Goal: Navigation & Orientation: Find specific page/section

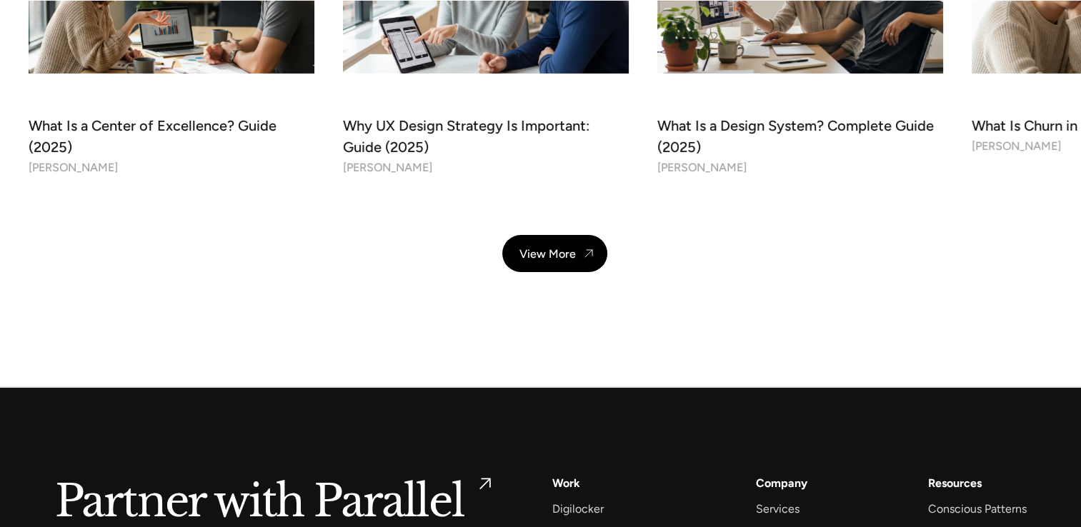
scroll to position [5190, 0]
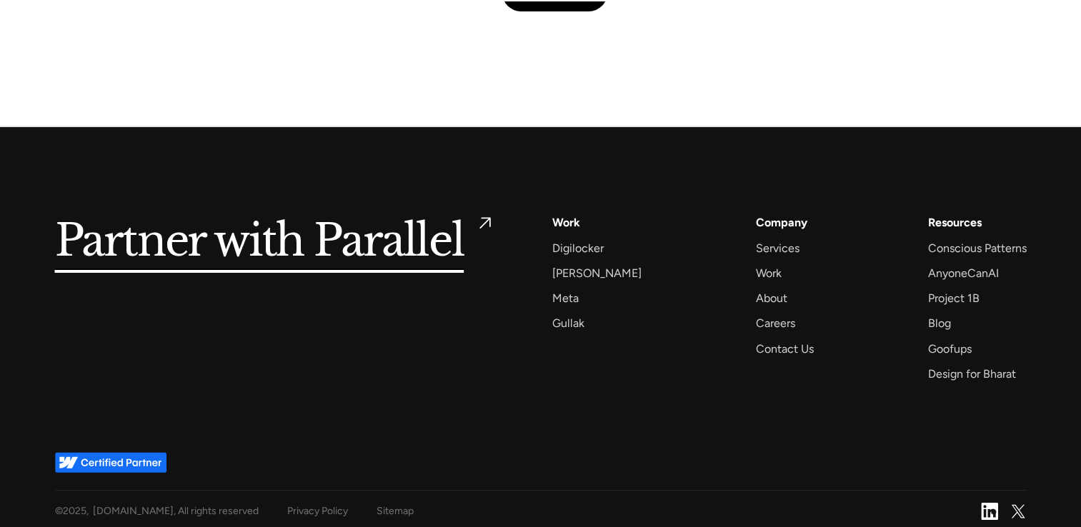
click at [984, 504] on img at bounding box center [989, 511] width 17 height 17
click at [766, 341] on div "Contact Us" at bounding box center [785, 348] width 58 height 19
click at [775, 345] on div "Contact Us" at bounding box center [785, 348] width 58 height 19
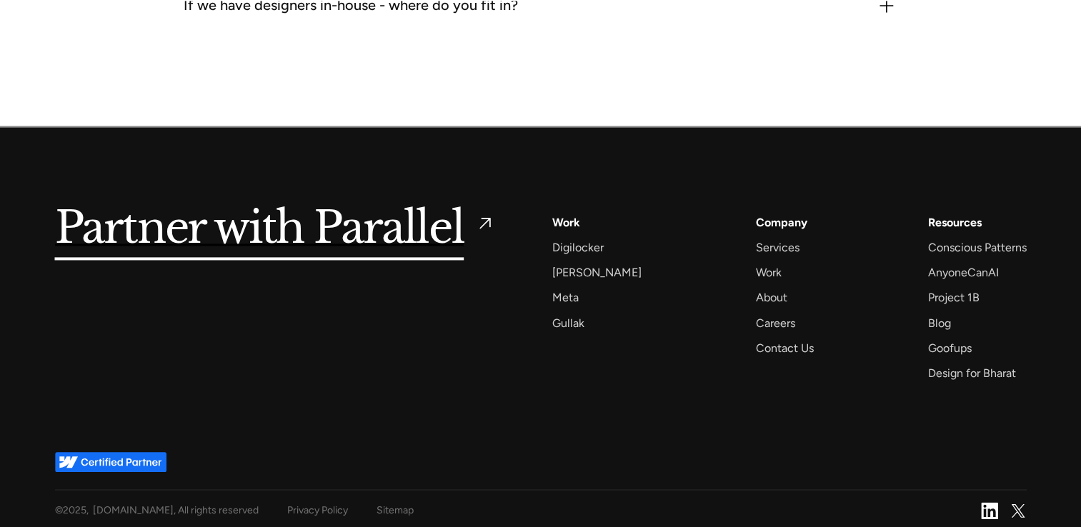
scroll to position [1949, 0]
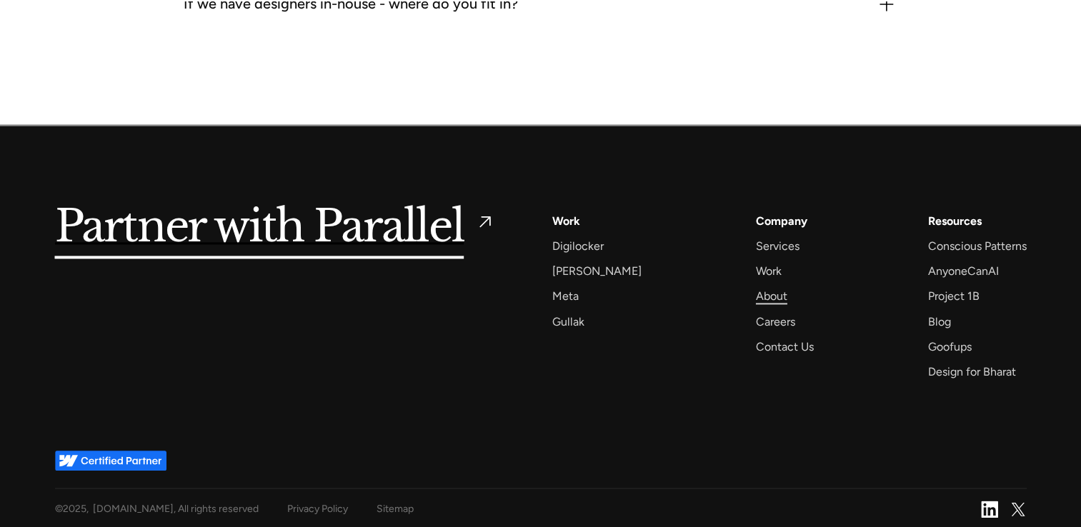
click at [758, 295] on div "About" at bounding box center [771, 295] width 31 height 19
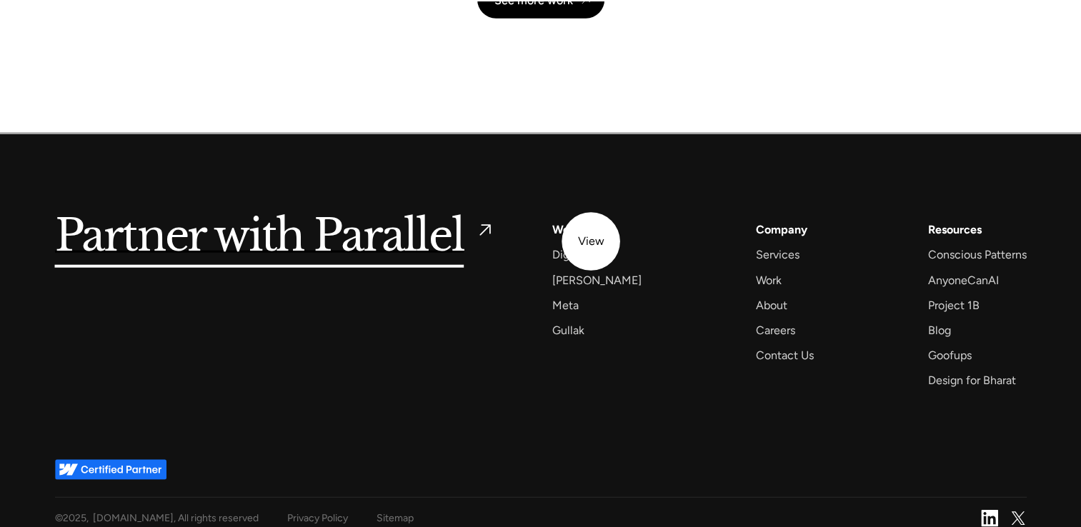
scroll to position [3451, 0]
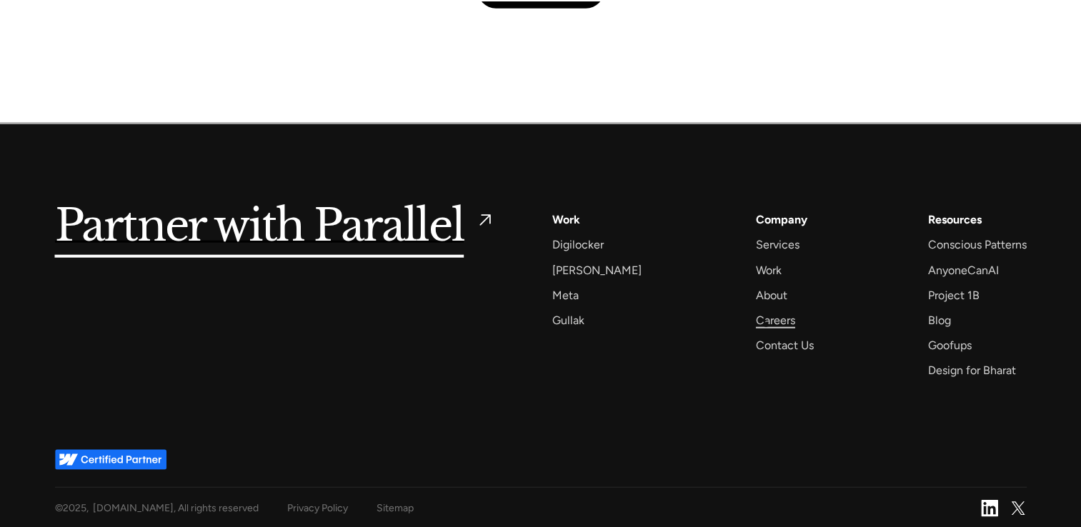
click at [766, 324] on div "Careers" at bounding box center [775, 320] width 39 height 19
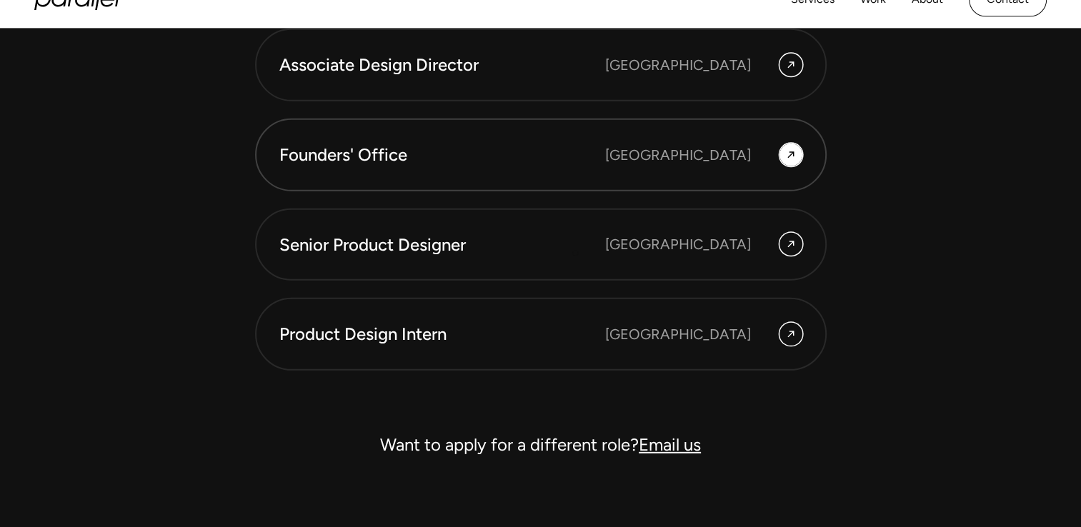
scroll to position [4072, 0]
